Goal: Task Accomplishment & Management: Complete application form

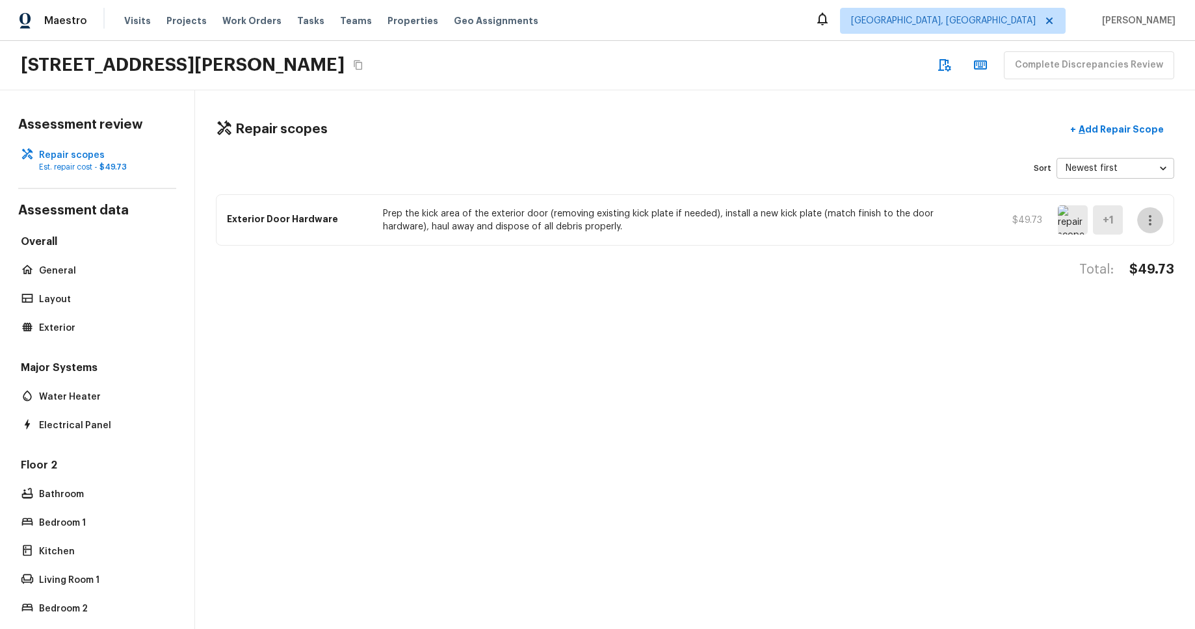
click at [1142, 216] on icon "button" at bounding box center [1150, 221] width 16 height 16
click at [1152, 295] on li "Remove" at bounding box center [1154, 297] width 60 height 39
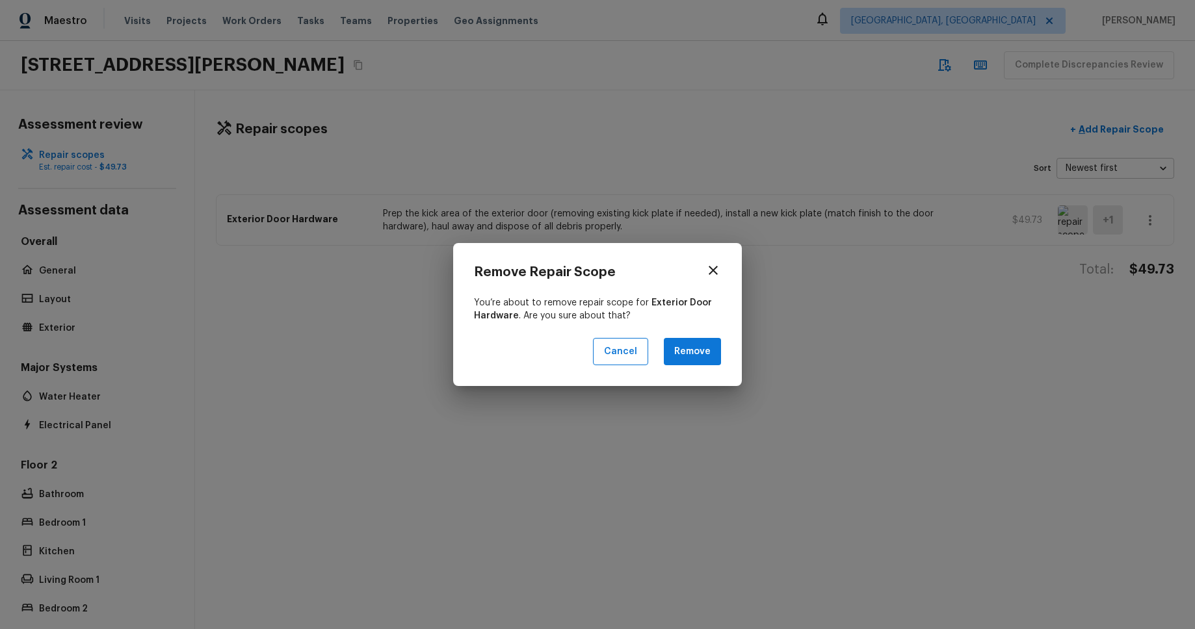
click at [698, 349] on button "Remove" at bounding box center [692, 352] width 57 height 28
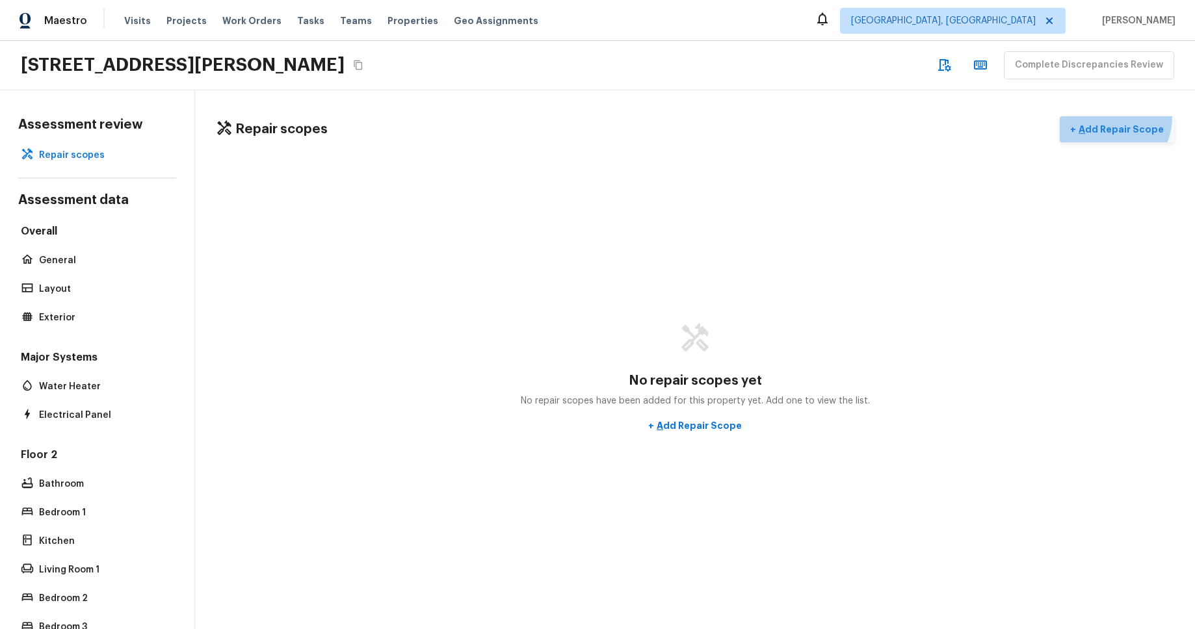
click at [1107, 117] on button "+ Add Repair Scope" at bounding box center [1117, 129] width 114 height 27
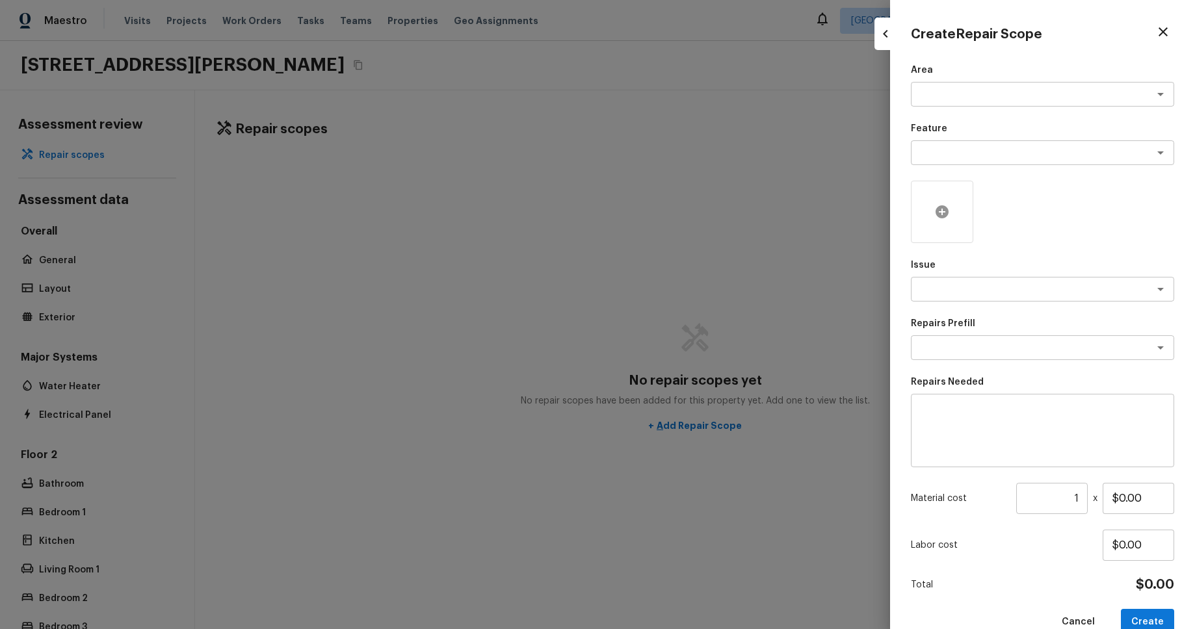
click at [956, 214] on div at bounding box center [942, 212] width 62 height 62
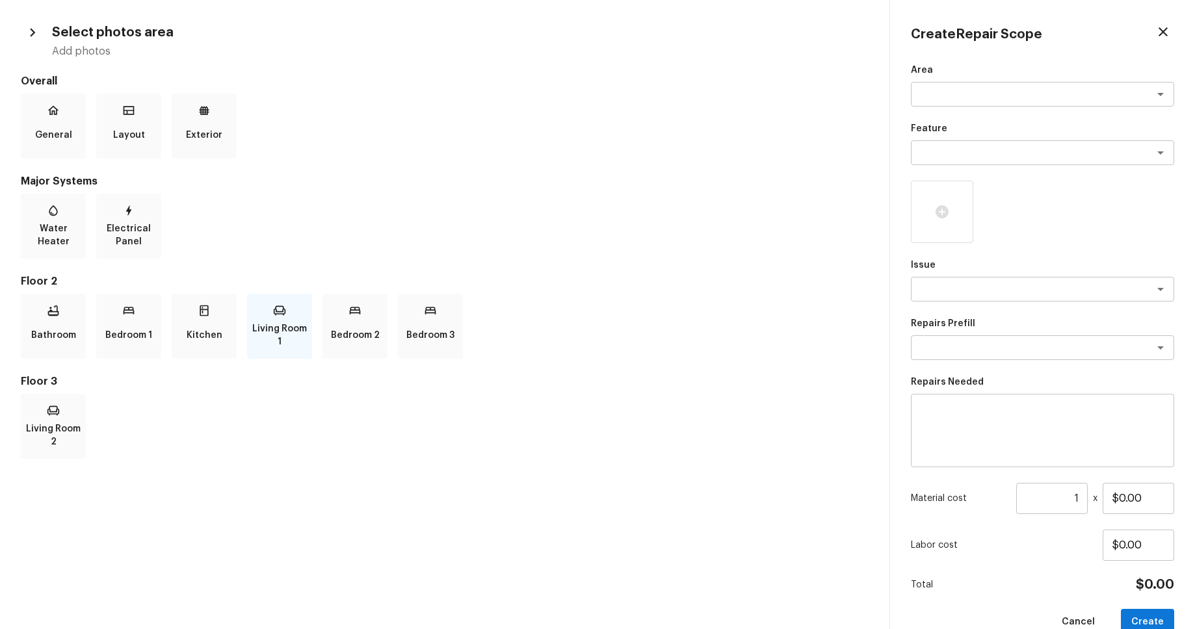
click at [278, 327] on p "Living Room 1" at bounding box center [280, 335] width 60 height 26
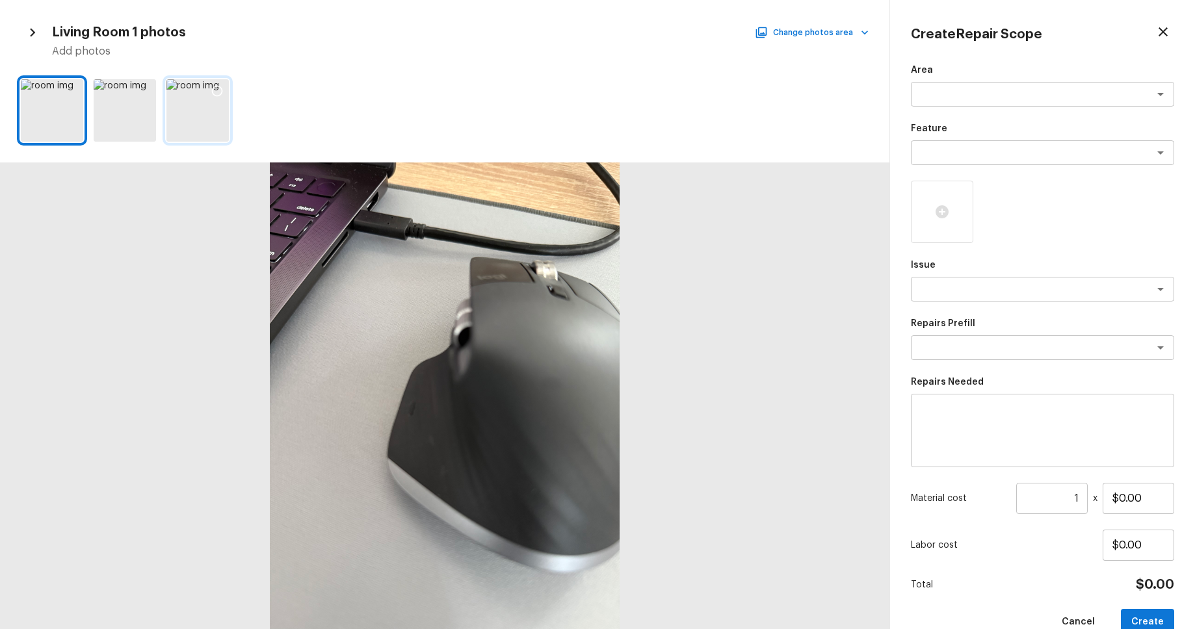
click at [216, 88] on icon at bounding box center [217, 91] width 13 height 13
click at [1023, 214] on div at bounding box center [1015, 212] width 62 height 62
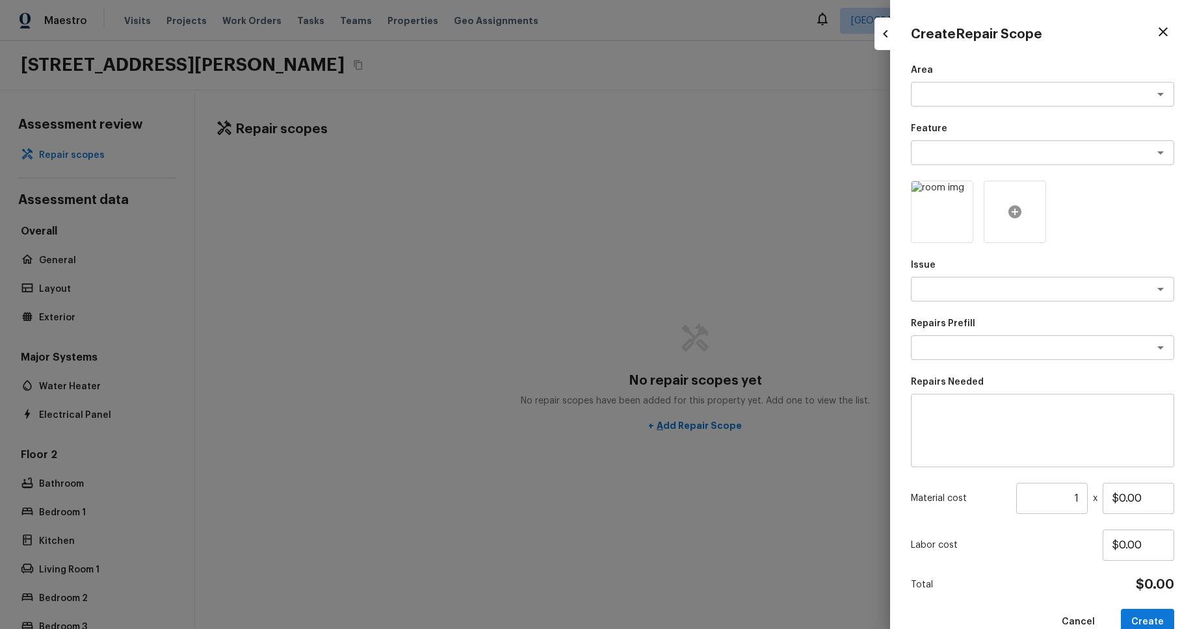
click at [1043, 188] on div at bounding box center [1015, 212] width 62 height 62
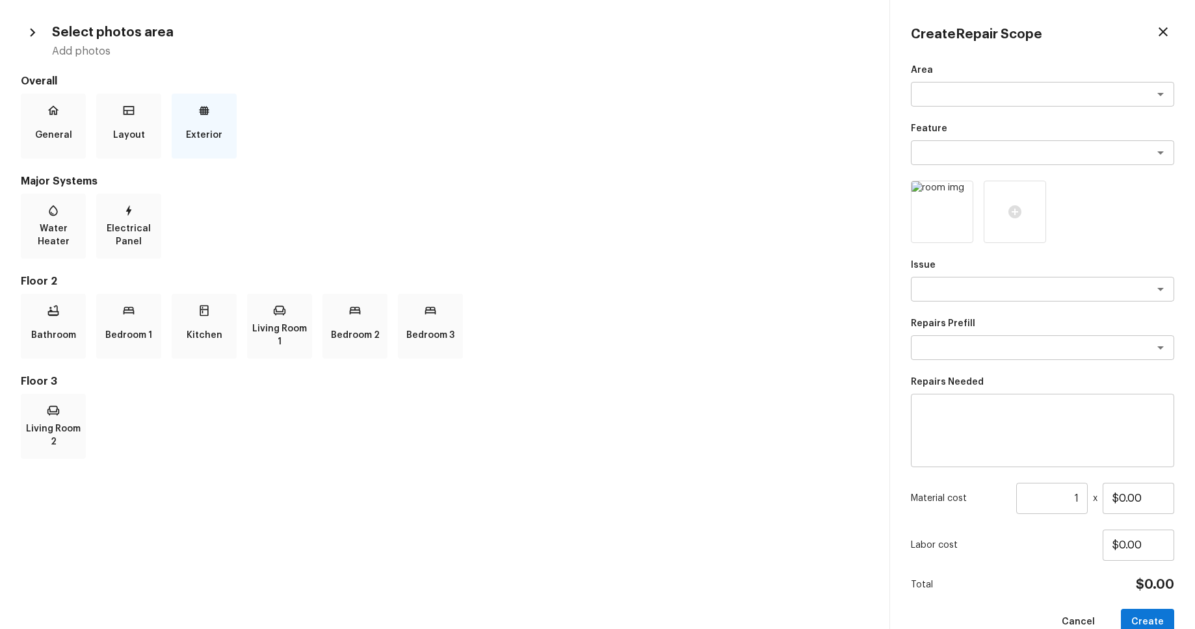
click at [220, 110] on div "Exterior" at bounding box center [204, 126] width 65 height 65
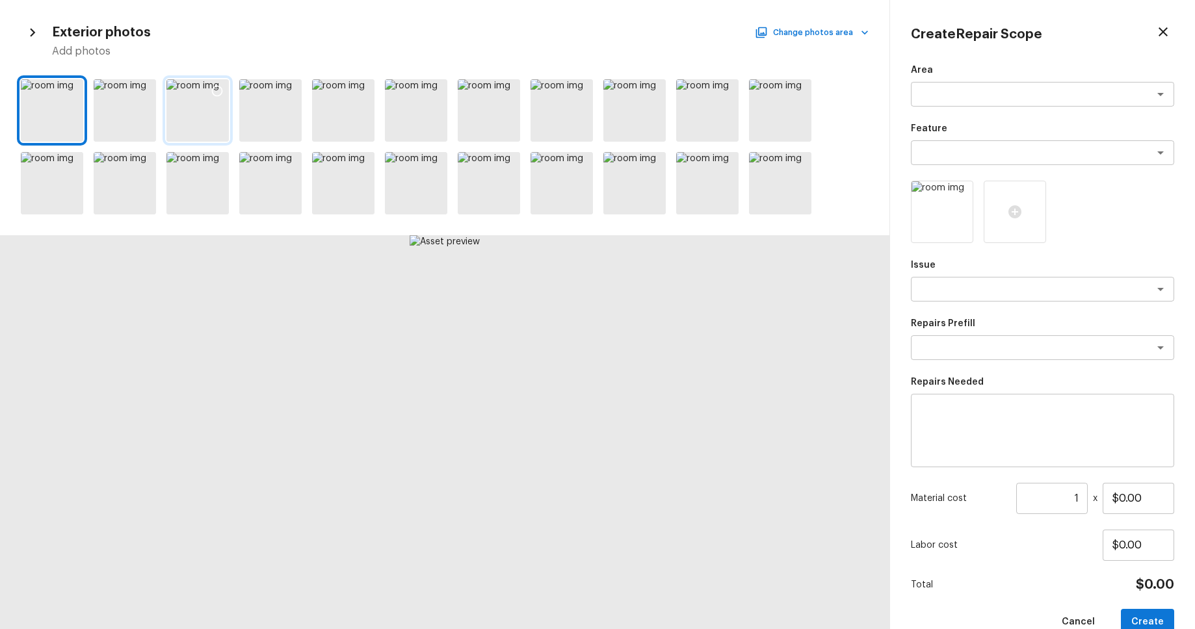
click at [217, 90] on icon at bounding box center [217, 91] width 13 height 13
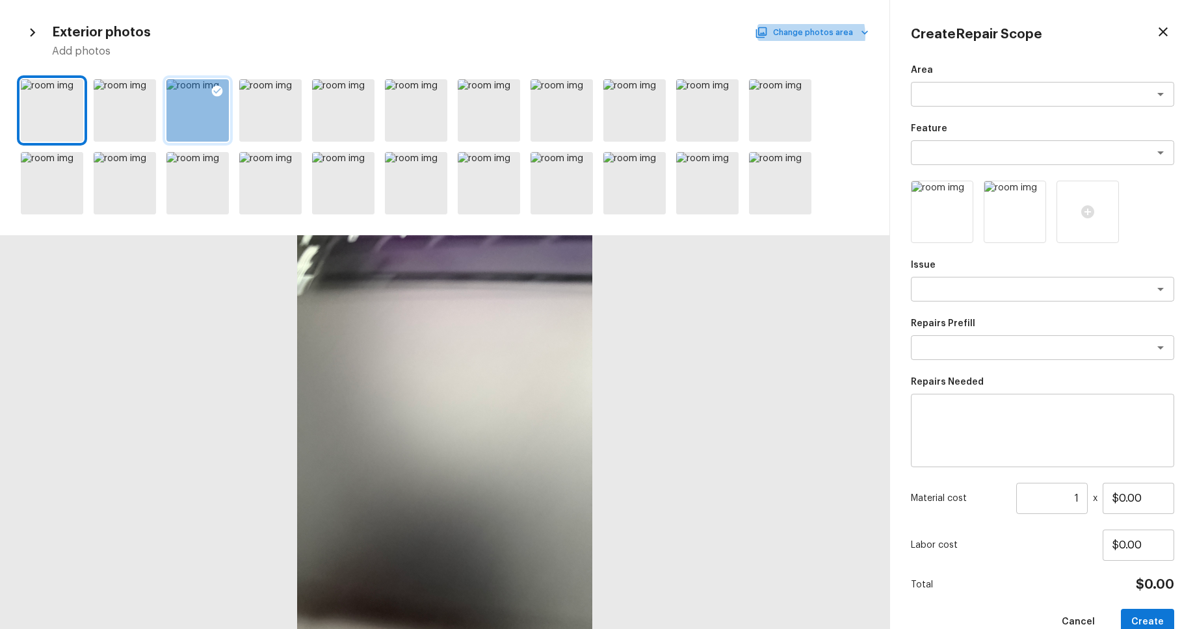
click at [813, 35] on button "Change photos area" at bounding box center [812, 32] width 111 height 17
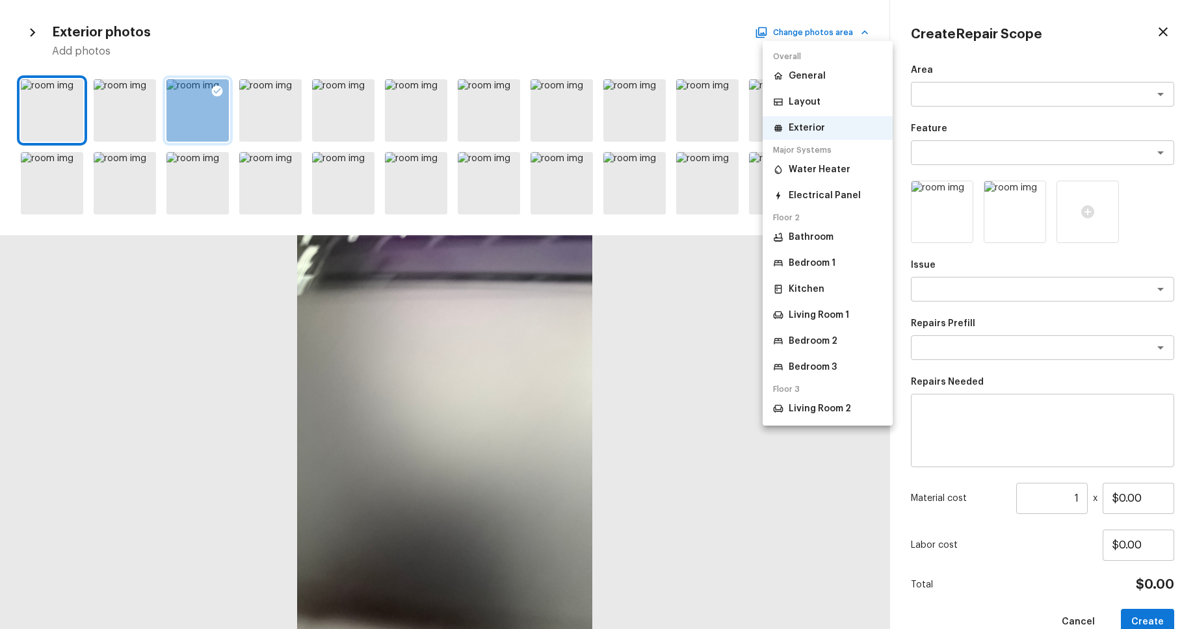
click at [823, 166] on p "Water Heater" at bounding box center [820, 169] width 62 height 13
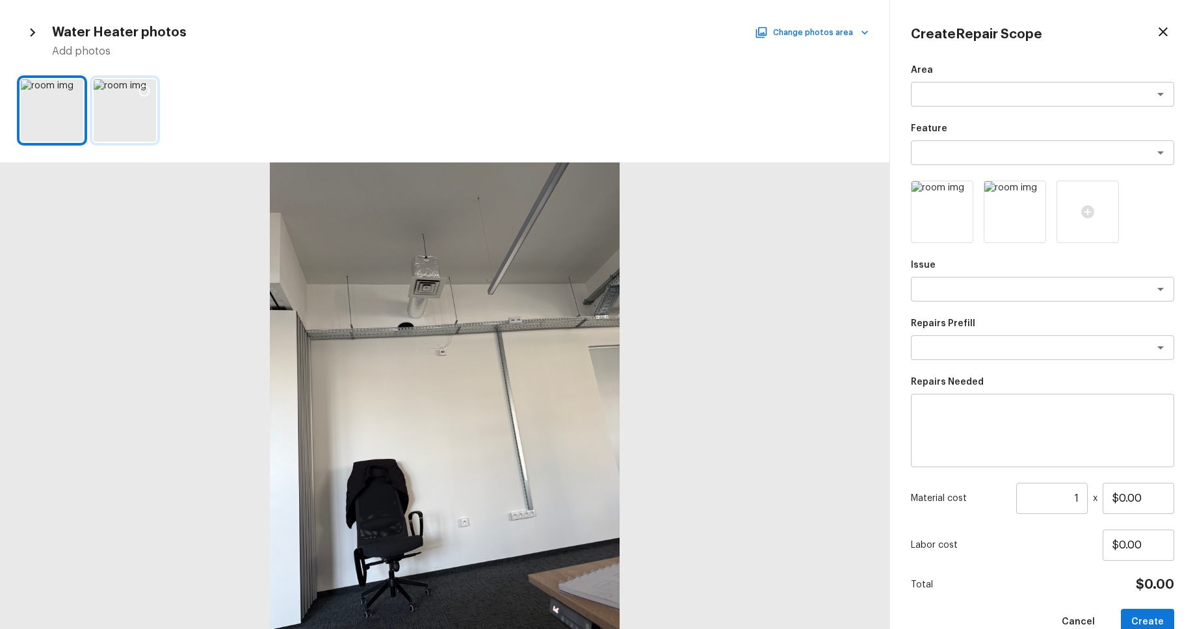
click at [142, 91] on icon at bounding box center [144, 91] width 13 height 13
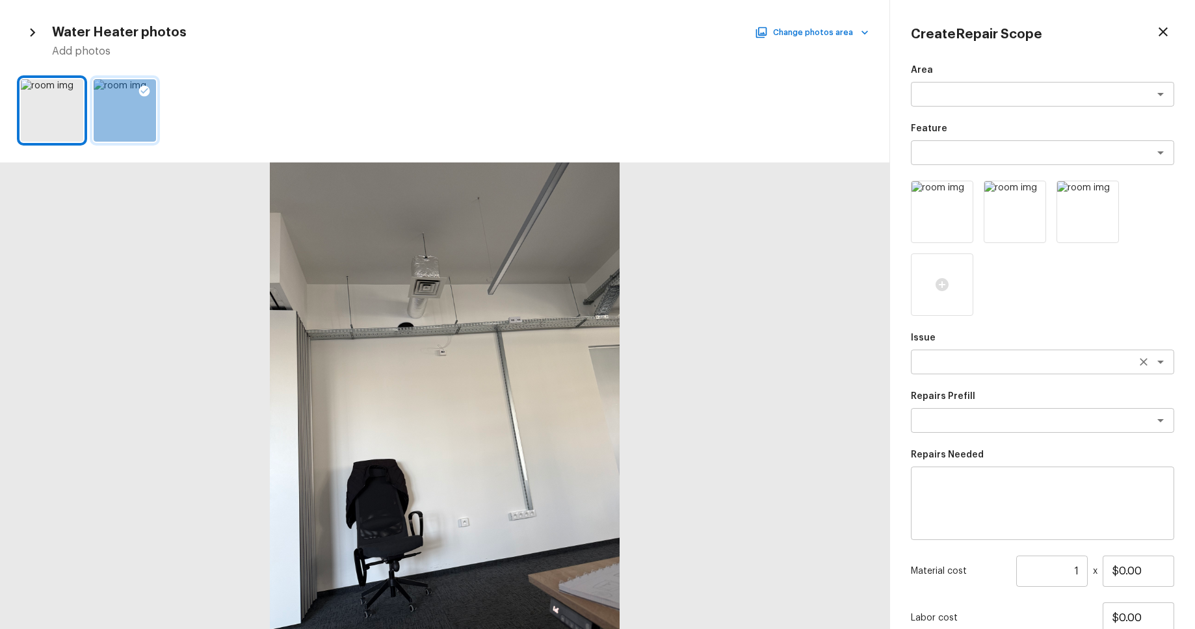
click at [1079, 359] on textarea at bounding box center [1024, 362] width 215 height 13
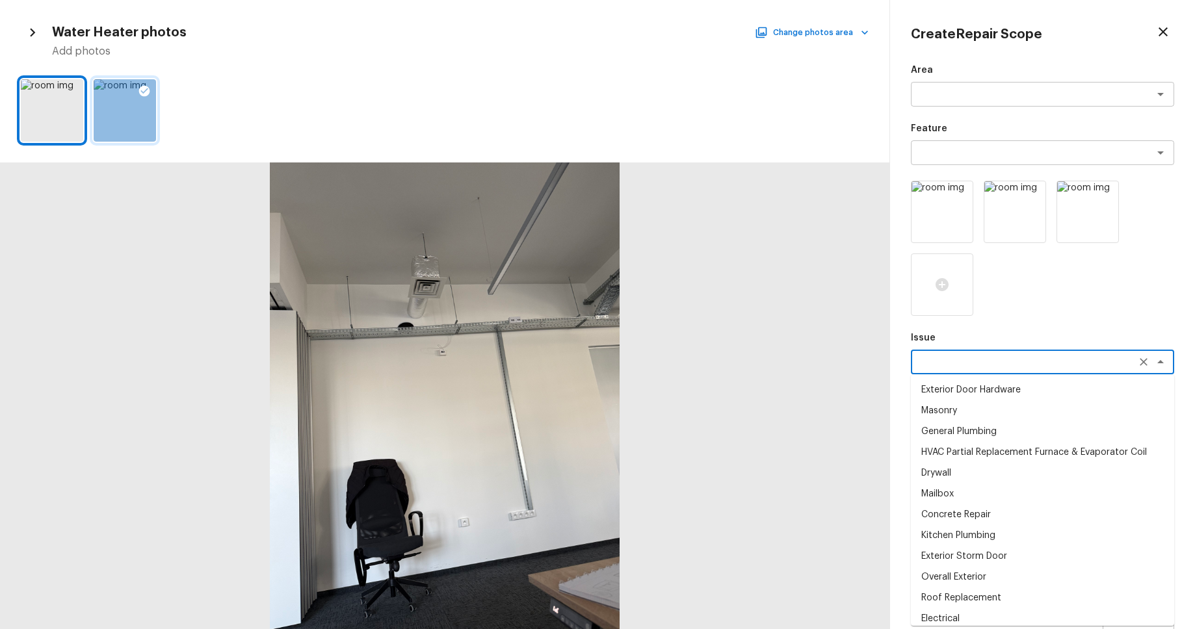
click at [1026, 496] on li "Mailbox" at bounding box center [1042, 494] width 263 height 21
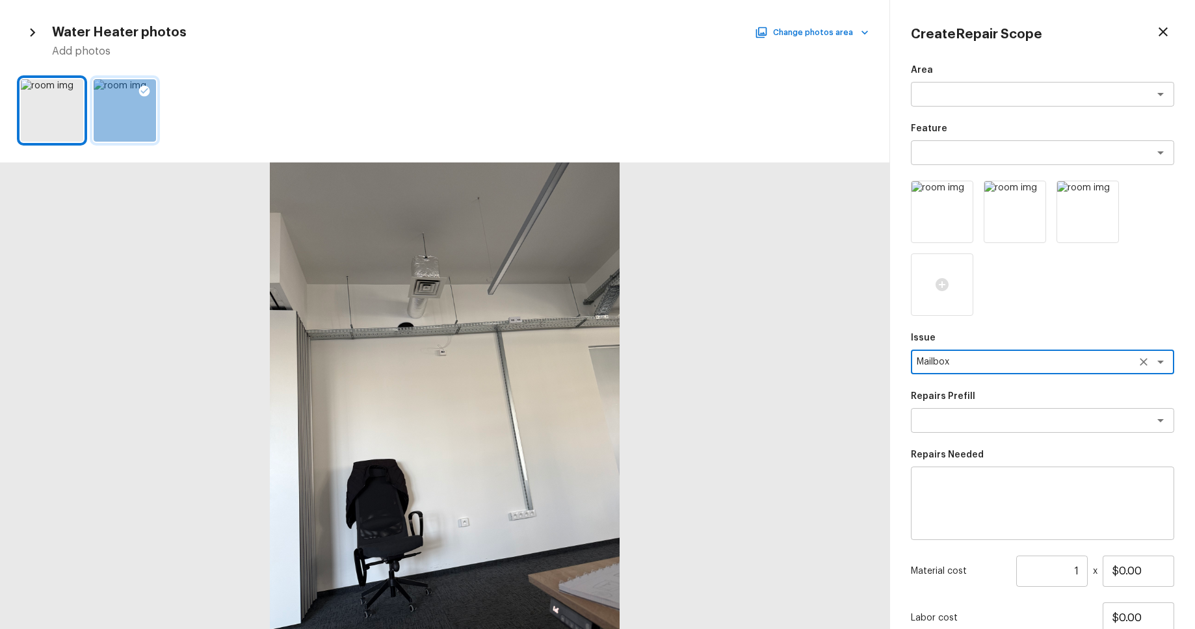
click at [1052, 356] on textarea "Mailbox" at bounding box center [1024, 362] width 215 height 13
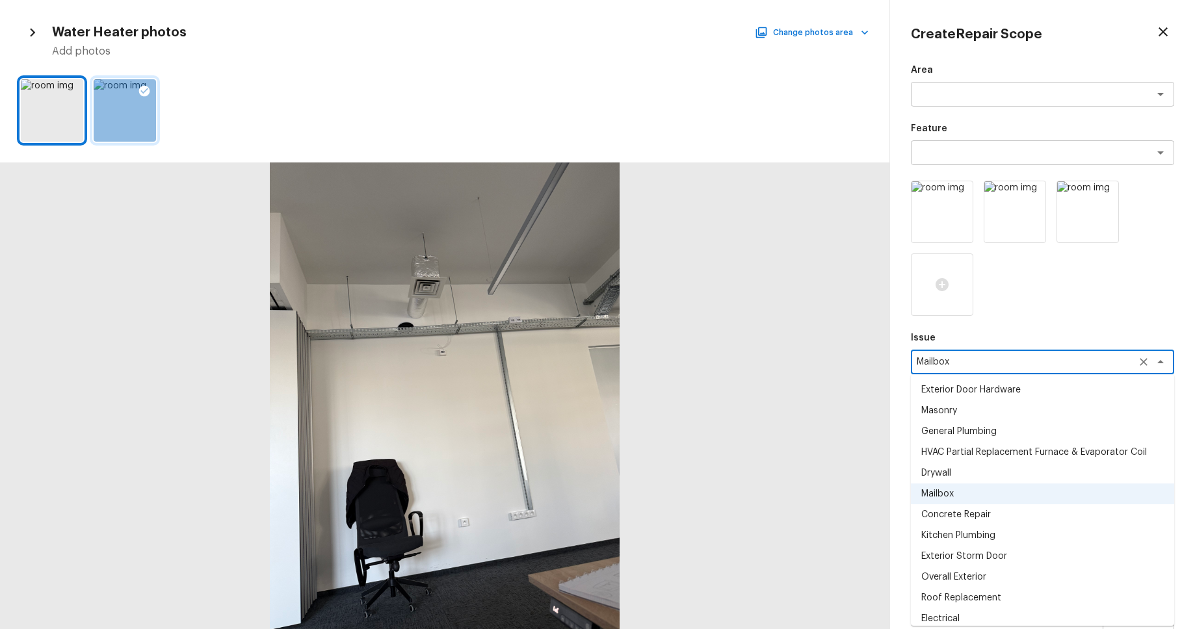
click at [1040, 590] on li "Roof Replacement" at bounding box center [1042, 598] width 263 height 21
type textarea "Roof Replacement"
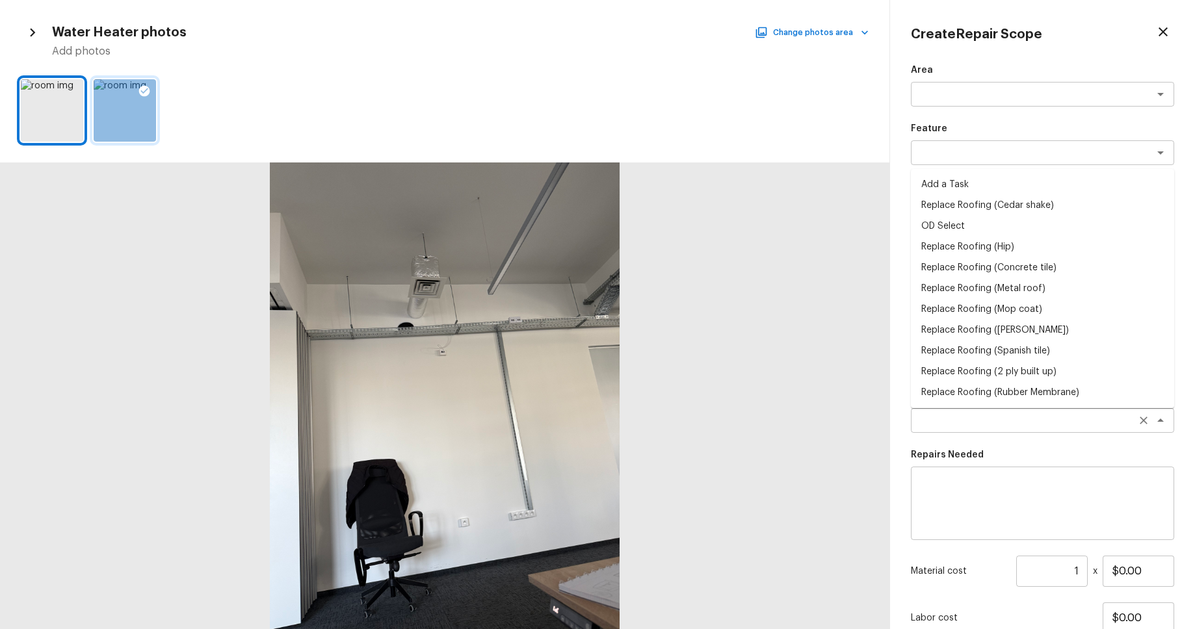
click at [1057, 412] on div "x ​" at bounding box center [1042, 420] width 263 height 25
click at [1021, 389] on li "Replace Roofing (Rubber Membrane)" at bounding box center [1042, 392] width 263 height 21
type textarea "Replace Roofing (Rubber Membrane)"
type textarea "Rubber Membrane Roof: Remove the existing roof covering, prep the substrate and…"
type input "$2.79"
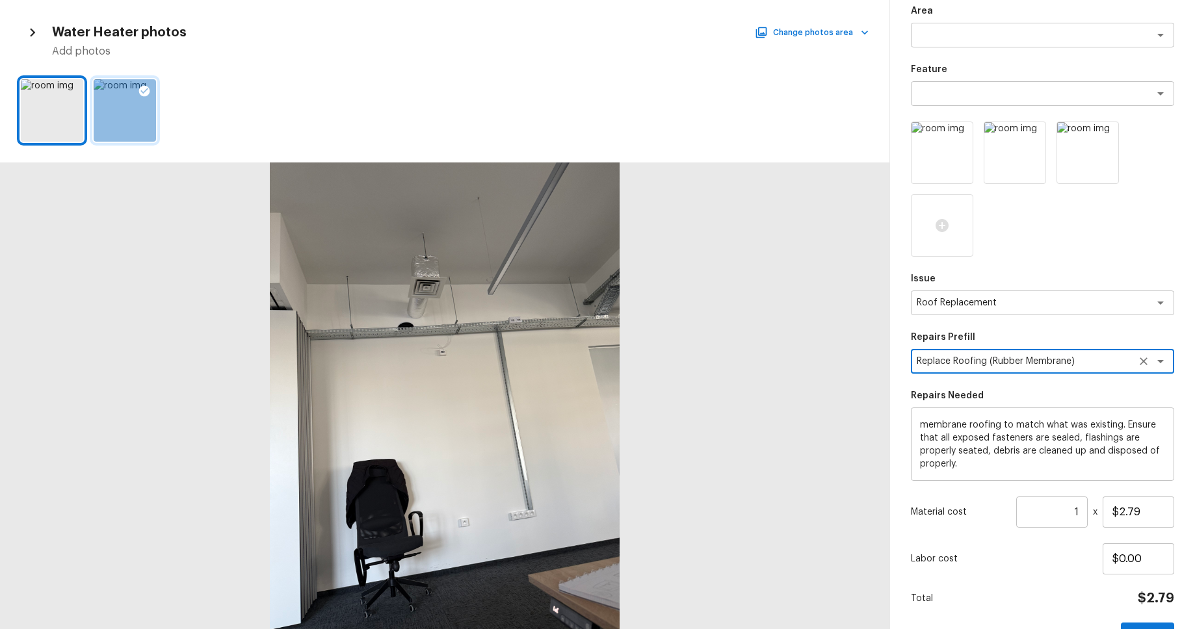
scroll to position [100, 0]
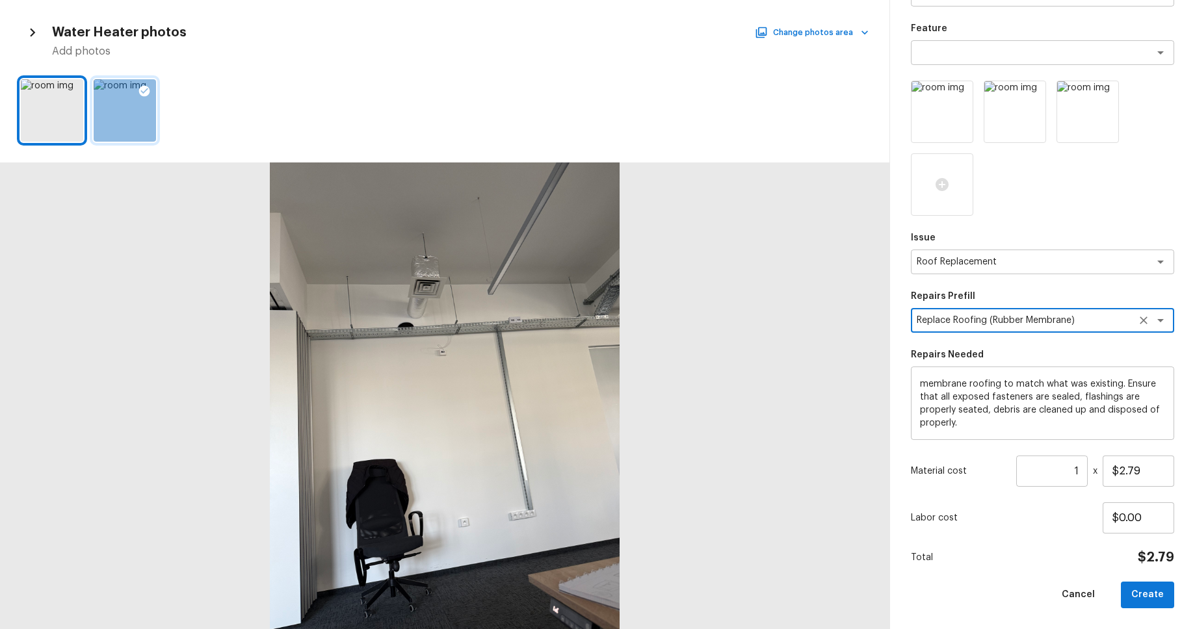
click at [1161, 612] on div "Create Repair Scope Area x ​ Feature x ​ Issue Roof Replacement x ​ Repairs Pre…" at bounding box center [1042, 314] width 305 height 629
click at [1154, 601] on button "Create" at bounding box center [1147, 595] width 53 height 27
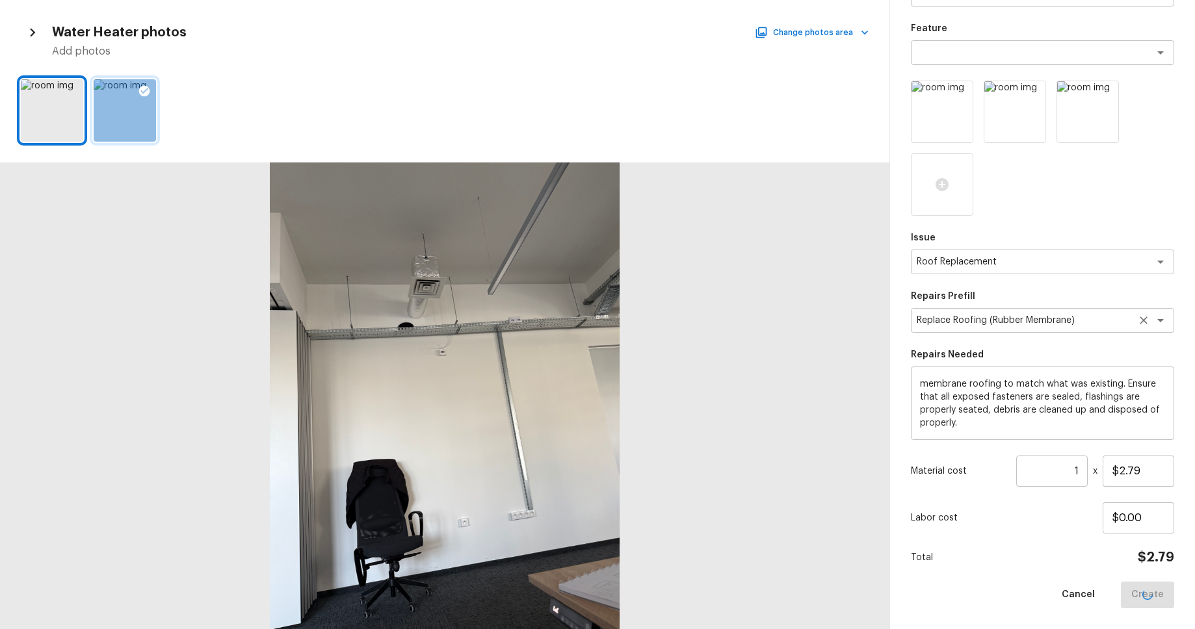
type input "$0.00"
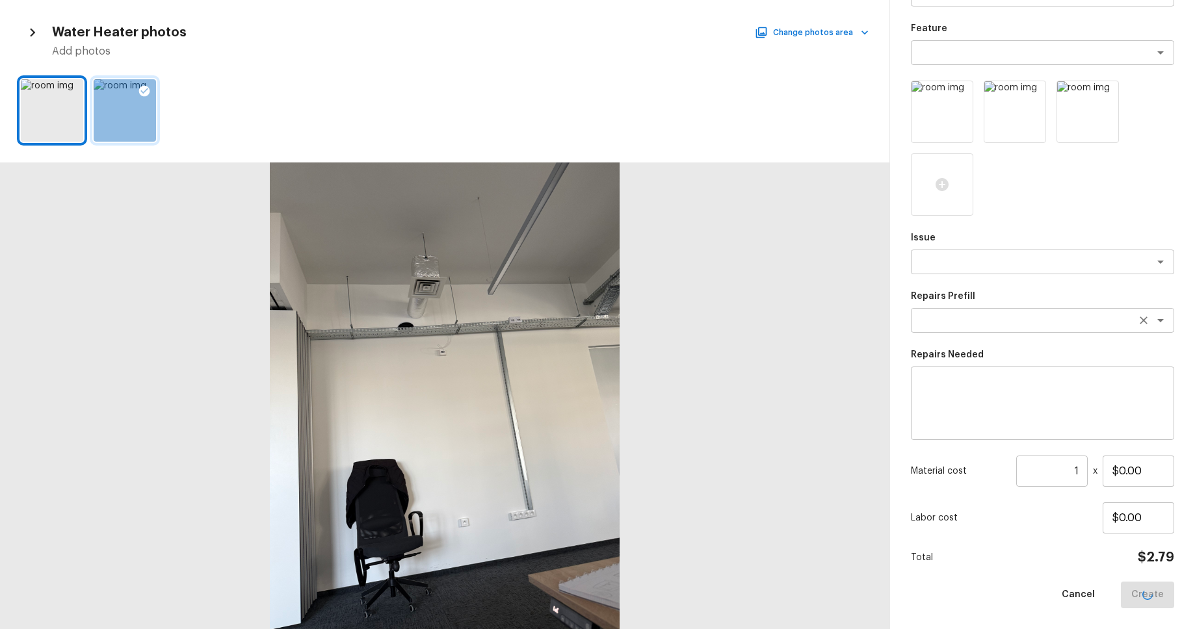
scroll to position [27, 0]
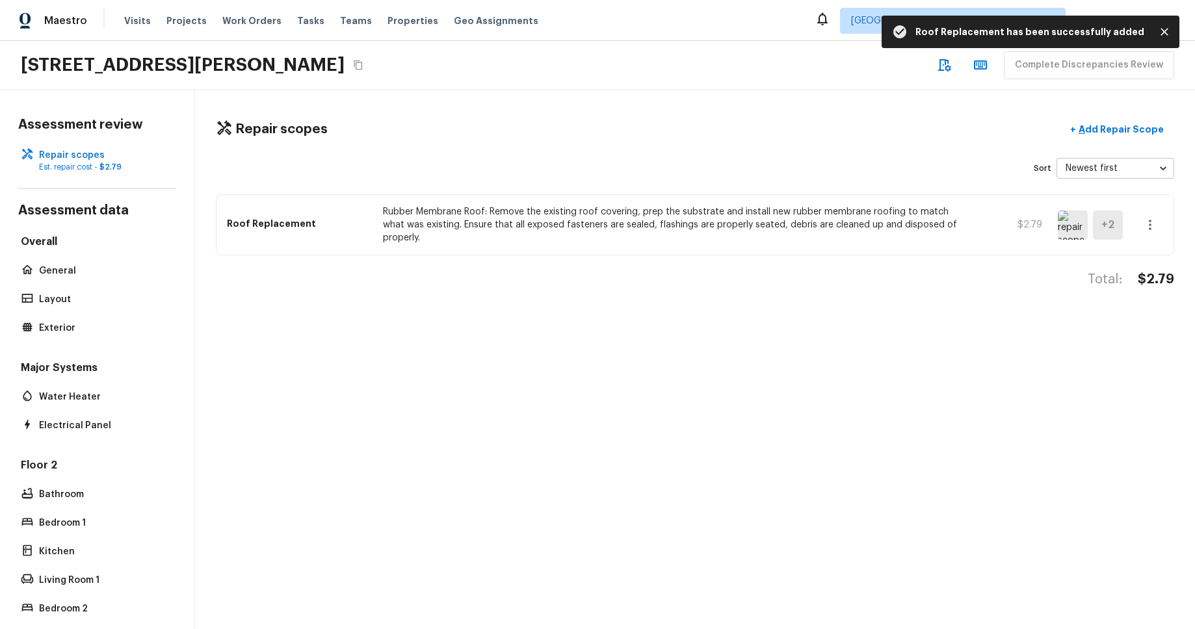
click at [1073, 220] on img at bounding box center [1073, 225] width 30 height 29
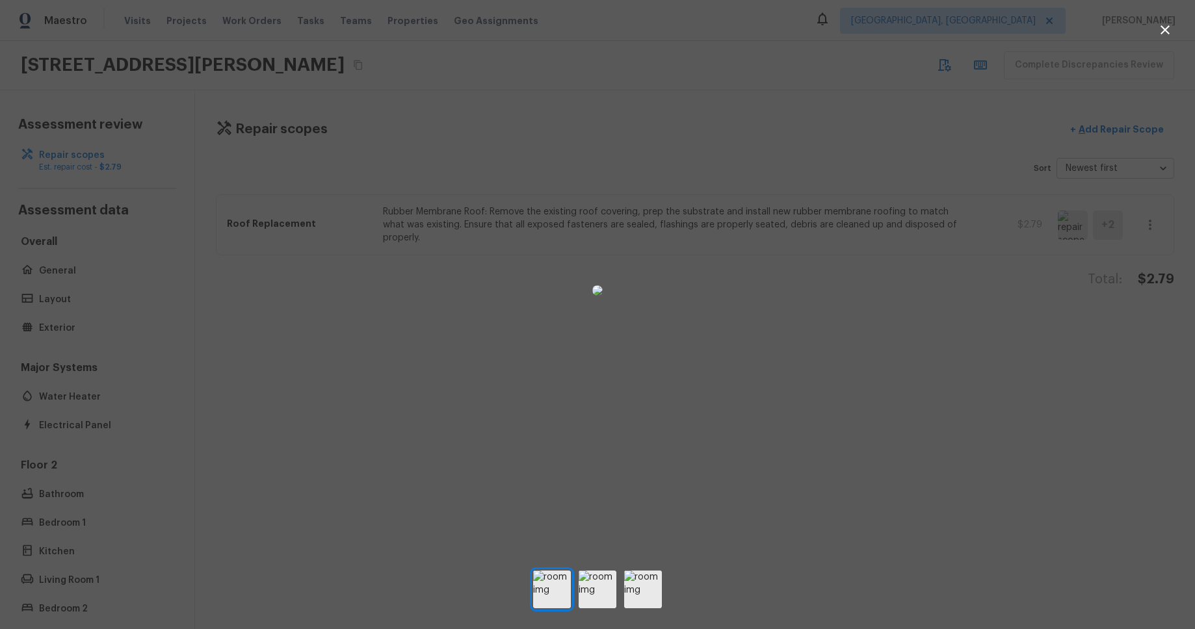
click at [308, 81] on div at bounding box center [597, 291] width 1195 height 540
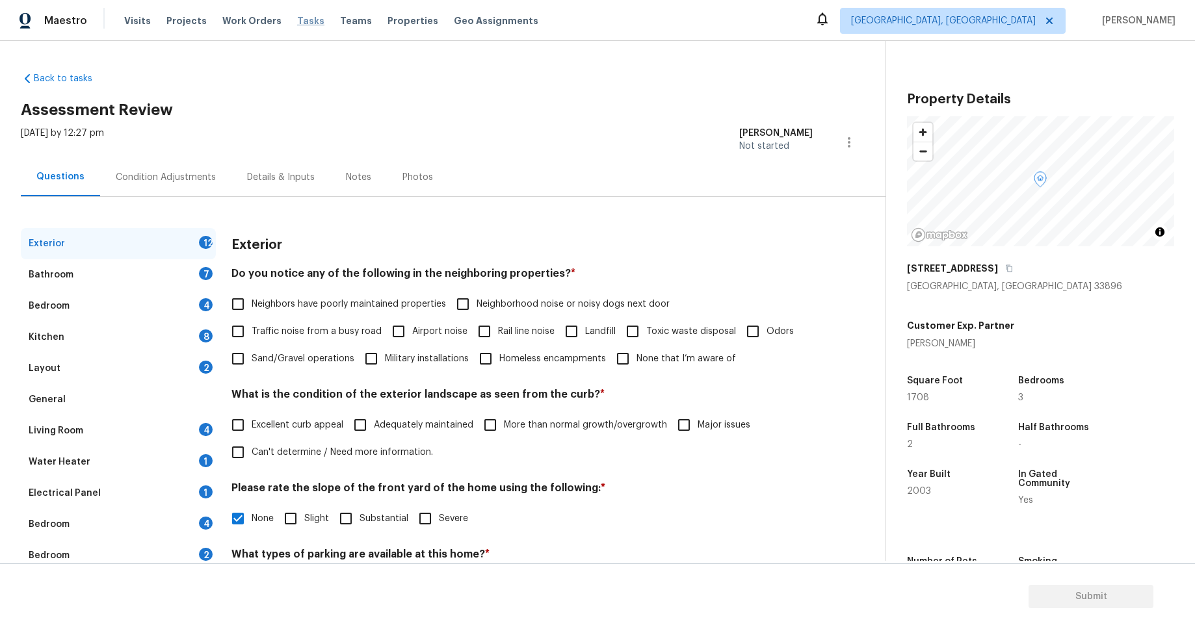
click at [297, 23] on span "Tasks" at bounding box center [310, 20] width 27 height 9
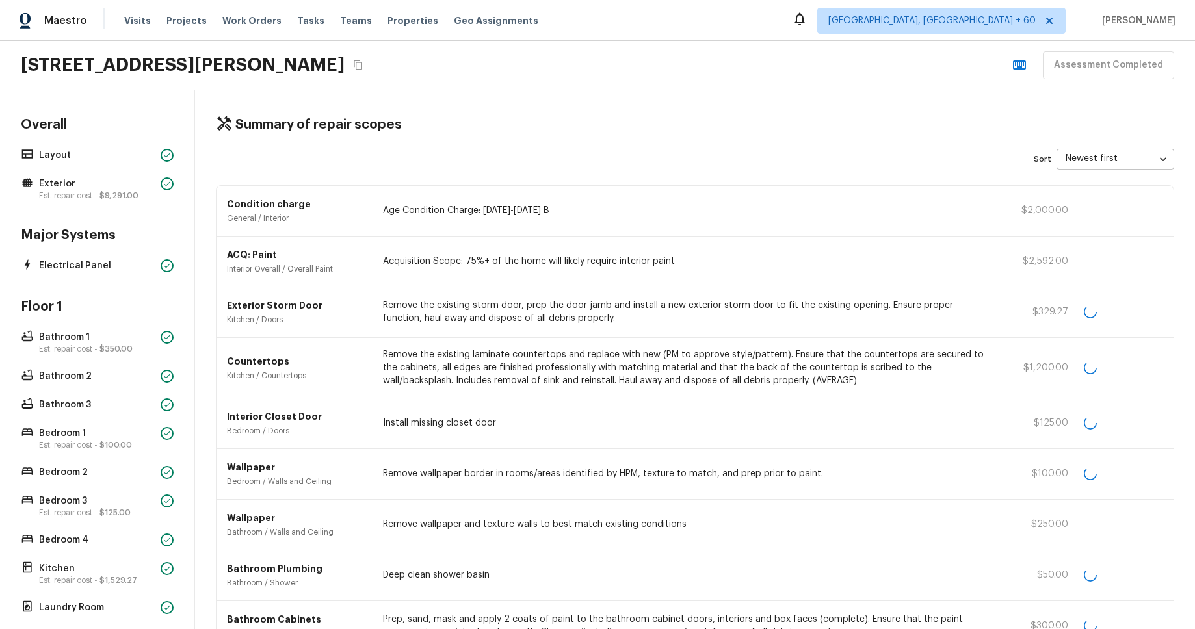
click at [687, 84] on div "3944 Tricia Way, North Highlands, CA 95660 Assessment Completed" at bounding box center [597, 65] width 1195 height 49
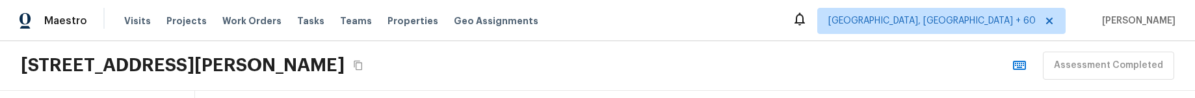
click at [639, 10] on div "Maestro Visits Projects Work Orders Tasks Teams Properties Geo Assignments Albu…" at bounding box center [597, 20] width 1195 height 41
